Goal: Task Accomplishment & Management: Use online tool/utility

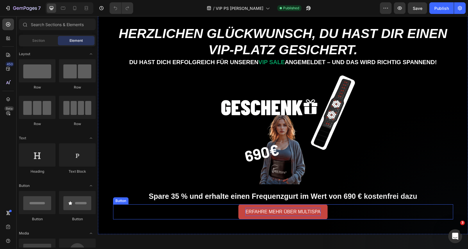
scroll to position [21, 0]
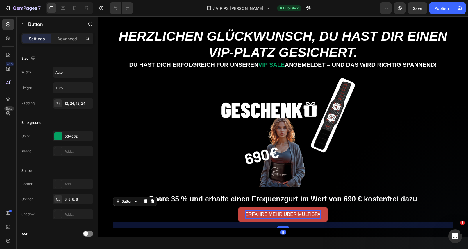
click at [300, 214] on p "ERFAHRE MEHR ÜBER MULTISPA" at bounding box center [282, 215] width 75 height 8
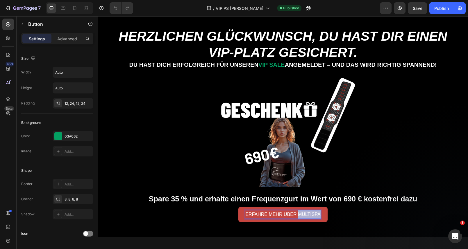
click at [300, 214] on p "ERFAHRE MEHR ÜBER MULTISPA" at bounding box center [282, 215] width 75 height 8
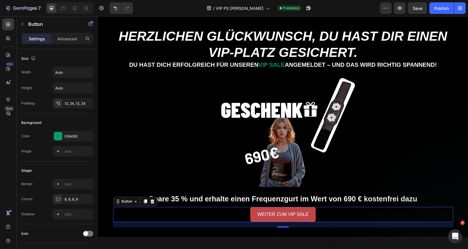
click at [333, 218] on div "WEITER ZUM VIP SALE Button 19" at bounding box center [283, 214] width 340 height 15
click at [277, 214] on p "WEITER ZUM VIP SALE" at bounding box center [282, 215] width 51 height 8
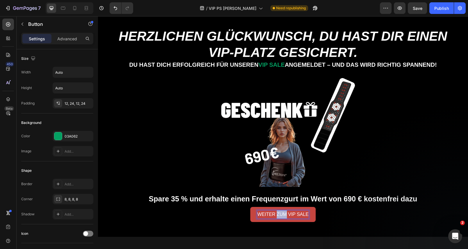
click at [277, 214] on p "WEITER ZUM VIP SALE" at bounding box center [282, 215] width 51 height 8
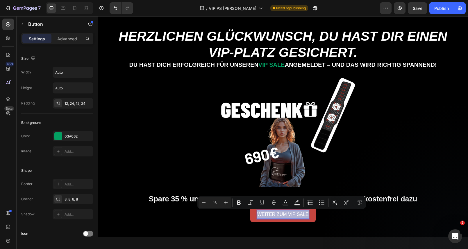
click at [277, 214] on p "WEITER ZUM VIP SALE" at bounding box center [282, 215] width 51 height 8
click at [218, 217] on div "WEITER ZUM VIP SALE Button 19" at bounding box center [283, 214] width 340 height 15
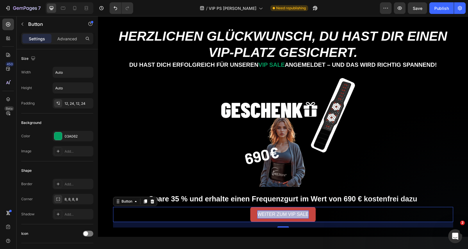
click at [267, 212] on p "WEITER ZUM VIP SALE" at bounding box center [282, 215] width 51 height 8
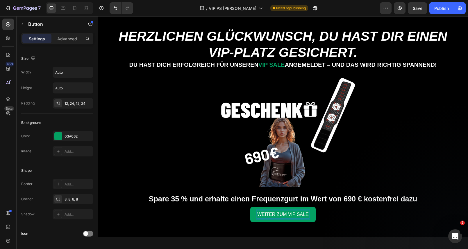
click at [242, 213] on div "WEITER ZUM VIP SALE Button 19" at bounding box center [283, 214] width 340 height 15
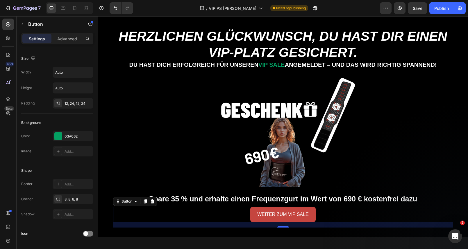
click at [256, 213] on link "WEITER ZUM VIP SALE" at bounding box center [282, 214] width 65 height 15
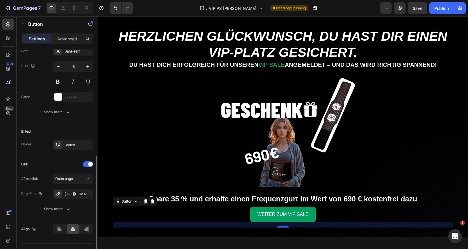
scroll to position [233, 0]
click at [85, 194] on button "button" at bounding box center [87, 193] width 7 height 7
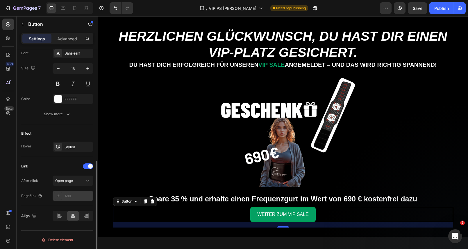
scroll to position [231, 0]
click at [75, 197] on div "Add..." at bounding box center [78, 196] width 27 height 5
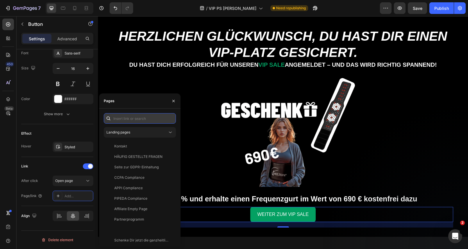
click at [135, 121] on input "text" at bounding box center [140, 118] width 72 height 10
paste input "[URL][DOMAIN_NAME]"
type input "[URL][DOMAIN_NAME]"
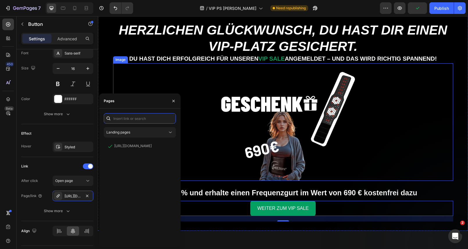
scroll to position [19, 0]
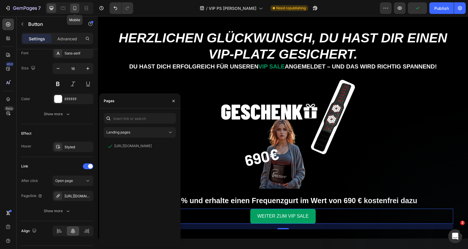
click at [76, 8] on icon at bounding box center [74, 8] width 3 height 4
type input "14"
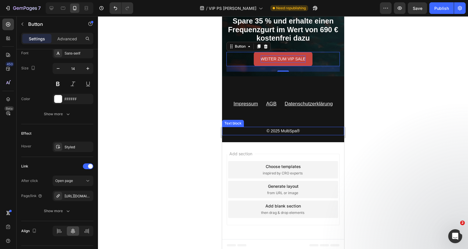
scroll to position [218, 0]
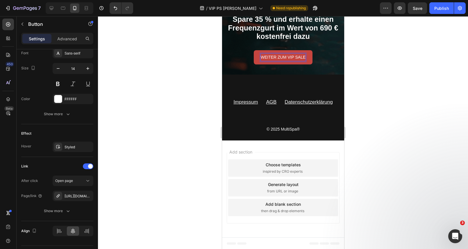
click at [281, 55] on p "WEITER ZUM VIP SALE" at bounding box center [282, 57] width 45 height 7
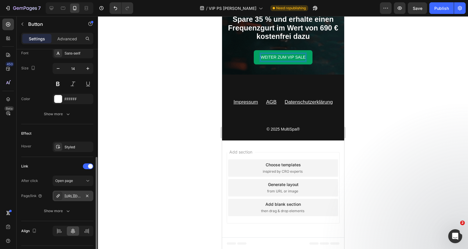
click at [76, 197] on div "[URL][DOMAIN_NAME]" at bounding box center [73, 196] width 17 height 5
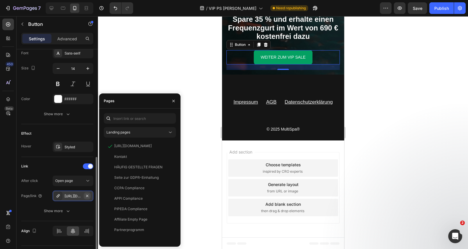
click at [87, 196] on icon "button" at bounding box center [87, 196] width 2 height 2
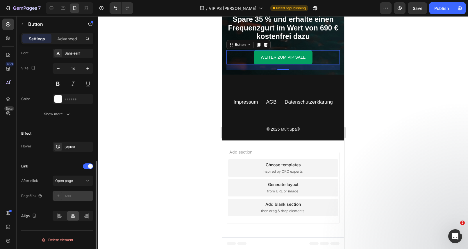
click at [75, 196] on div "Add..." at bounding box center [78, 196] width 27 height 5
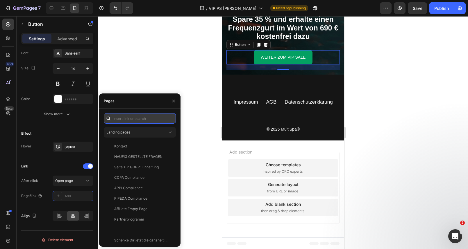
paste input "[URL][DOMAIN_NAME]"
type input "[URL][DOMAIN_NAME]"
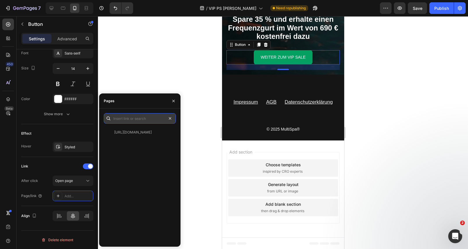
scroll to position [0, 0]
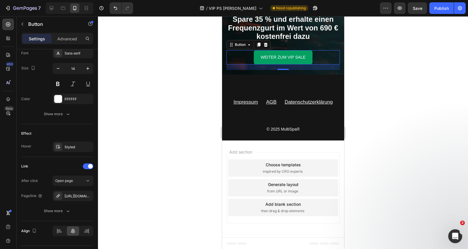
click at [206, 75] on div at bounding box center [283, 132] width 370 height 233
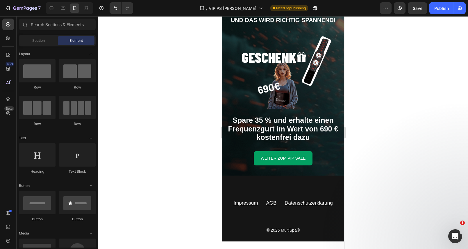
scroll to position [123, 0]
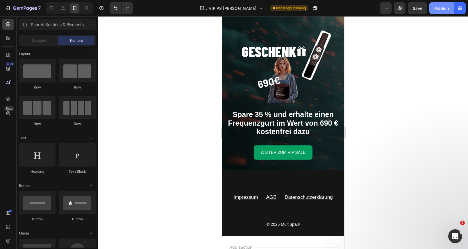
click at [439, 12] on button "Publish" at bounding box center [441, 8] width 24 height 12
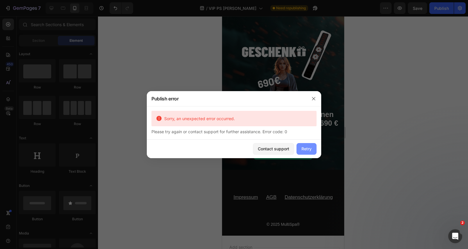
click at [310, 151] on div "Retry" at bounding box center [306, 149] width 10 height 6
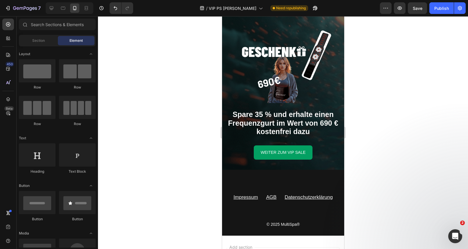
click at [440, 15] on div "7 Version history / VIP PS Danke Seite Need republishing Preview Save Publish" at bounding box center [234, 8] width 468 height 17
click at [441, 9] on div "Publish" at bounding box center [441, 8] width 15 height 6
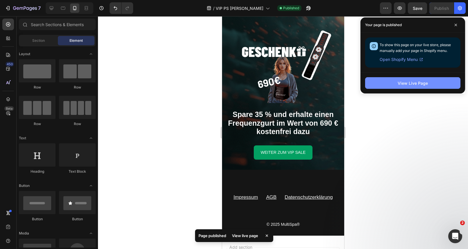
click at [402, 84] on div "View Live Page" at bounding box center [413, 83] width 30 height 6
